Goal: Browse casually

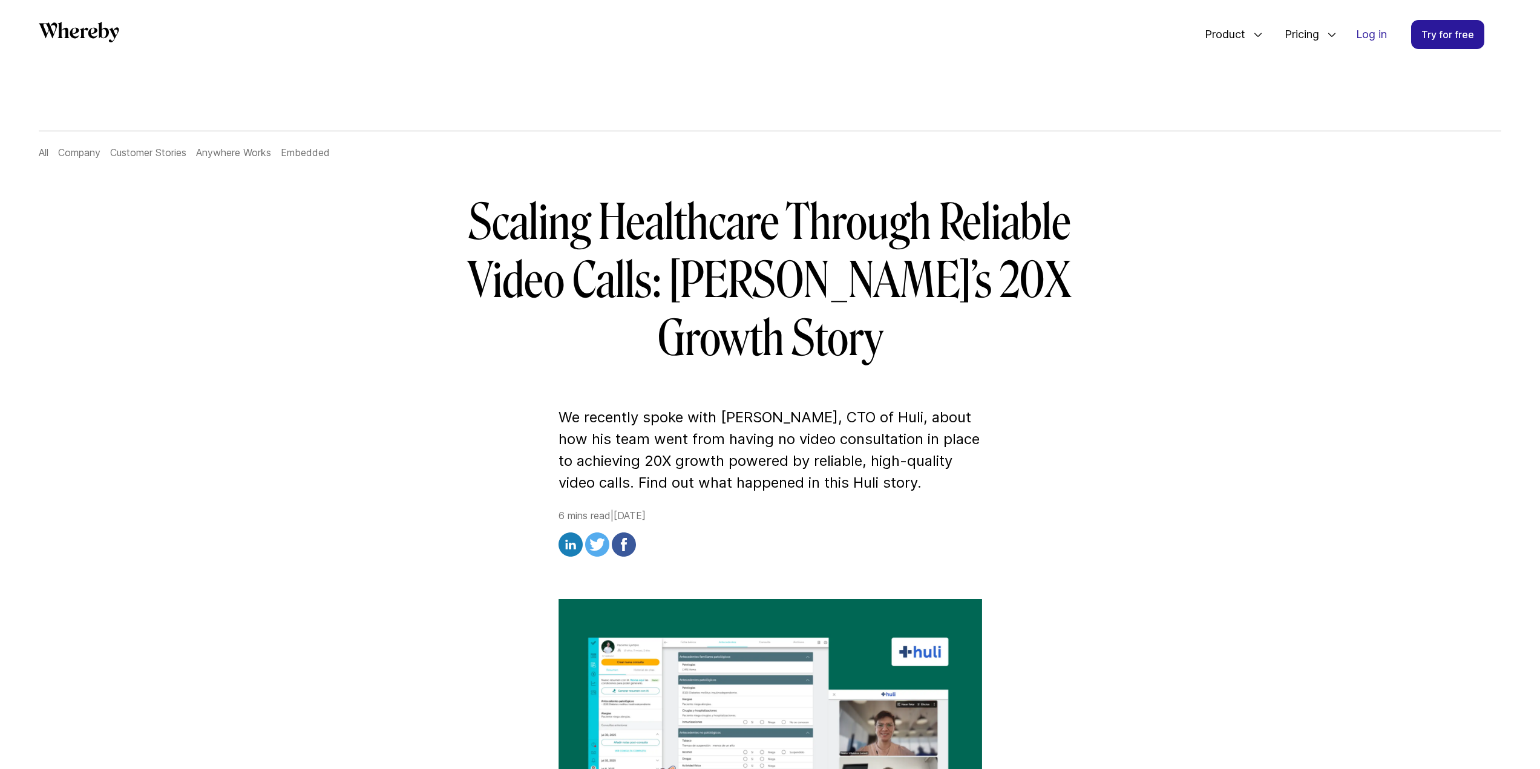
scroll to position [10, 0]
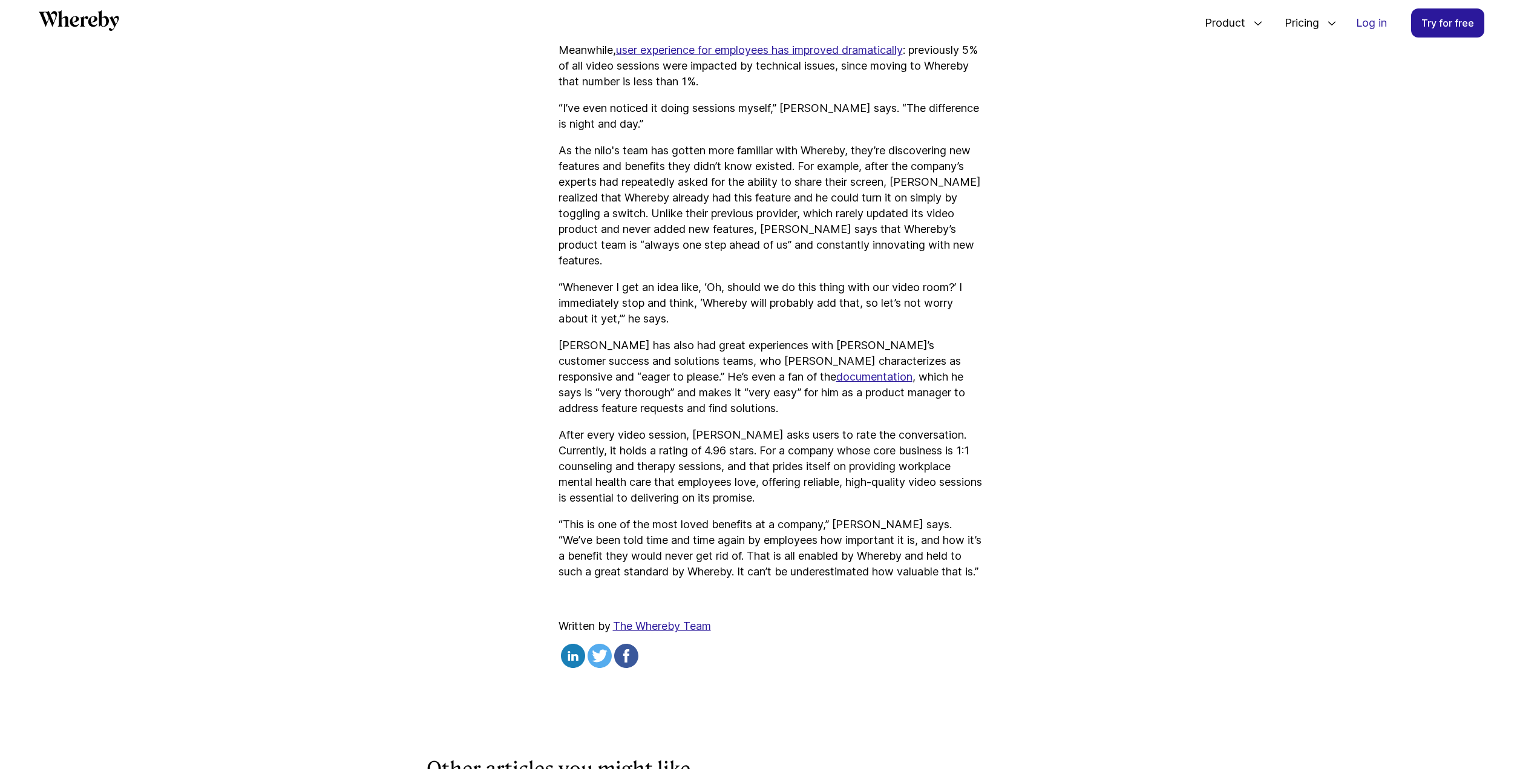
scroll to position [3062, 0]
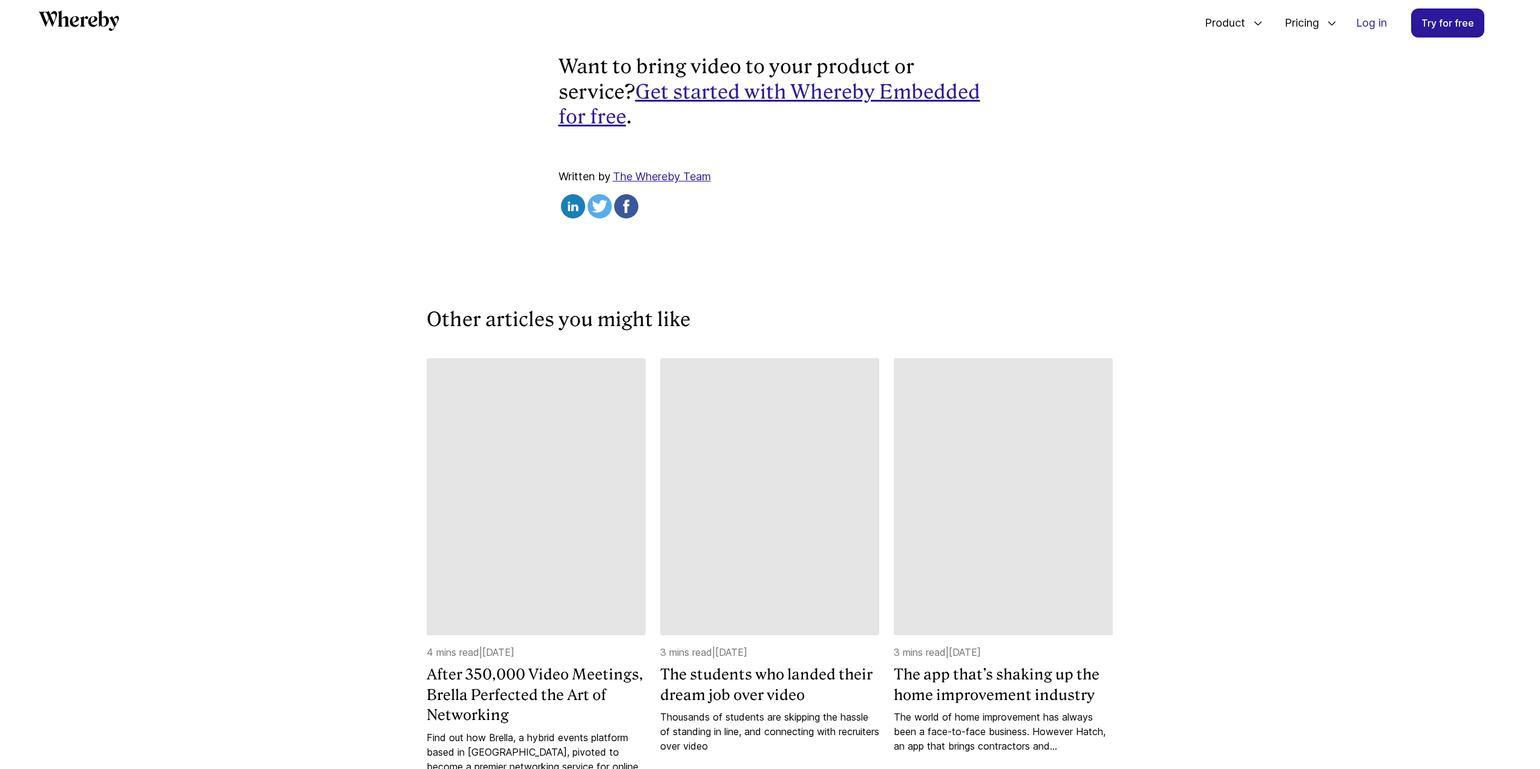
scroll to position [3062, 0]
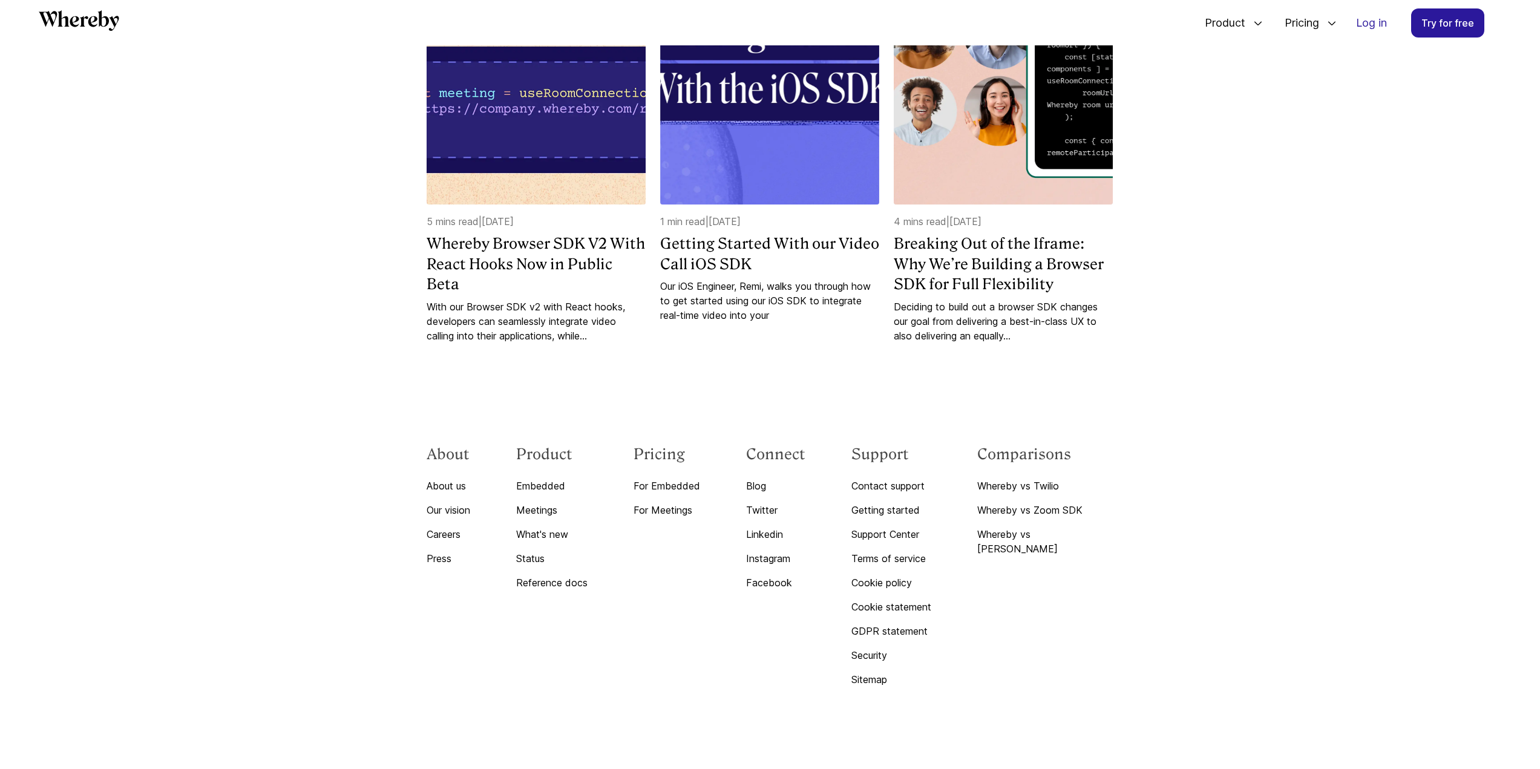
scroll to position [3185, 0]
click at [90, 22] on icon "Whereby" at bounding box center [92, 21] width 9 height 11
